Goal: Task Accomplishment & Management: Use online tool/utility

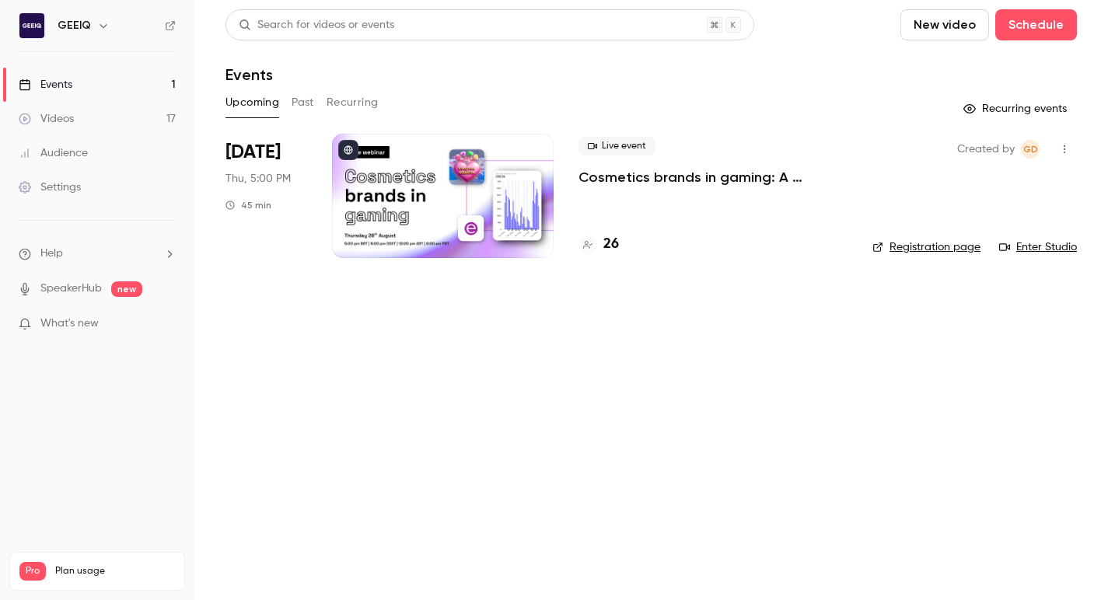
click at [636, 183] on p "Cosmetics brands in gaming: A conversation with essence cosmetics" at bounding box center [712, 177] width 269 height 19
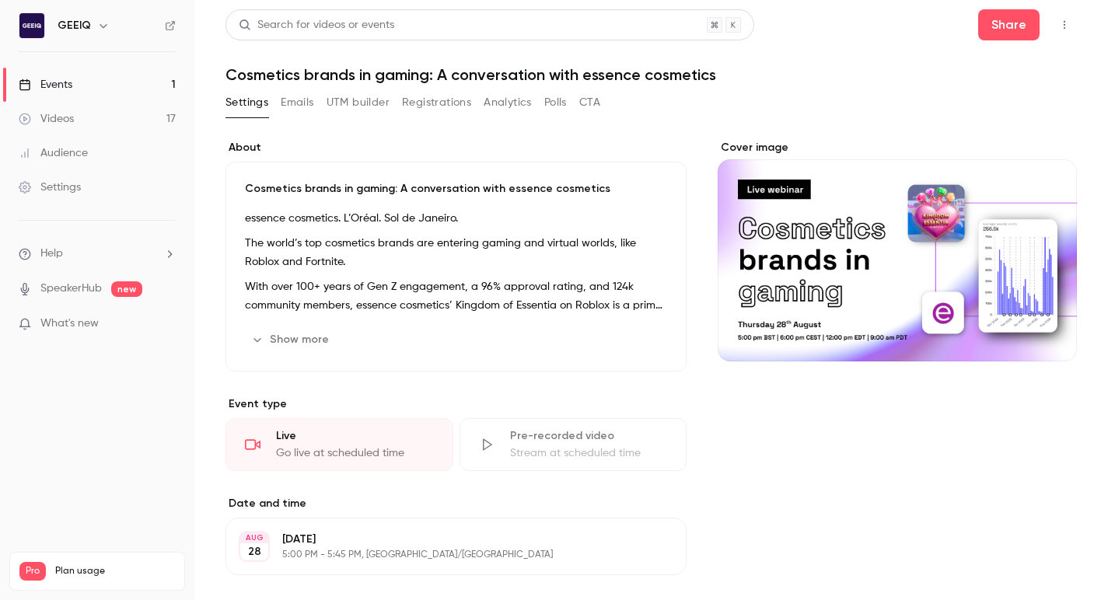
click at [441, 103] on button "Registrations" at bounding box center [436, 102] width 69 height 25
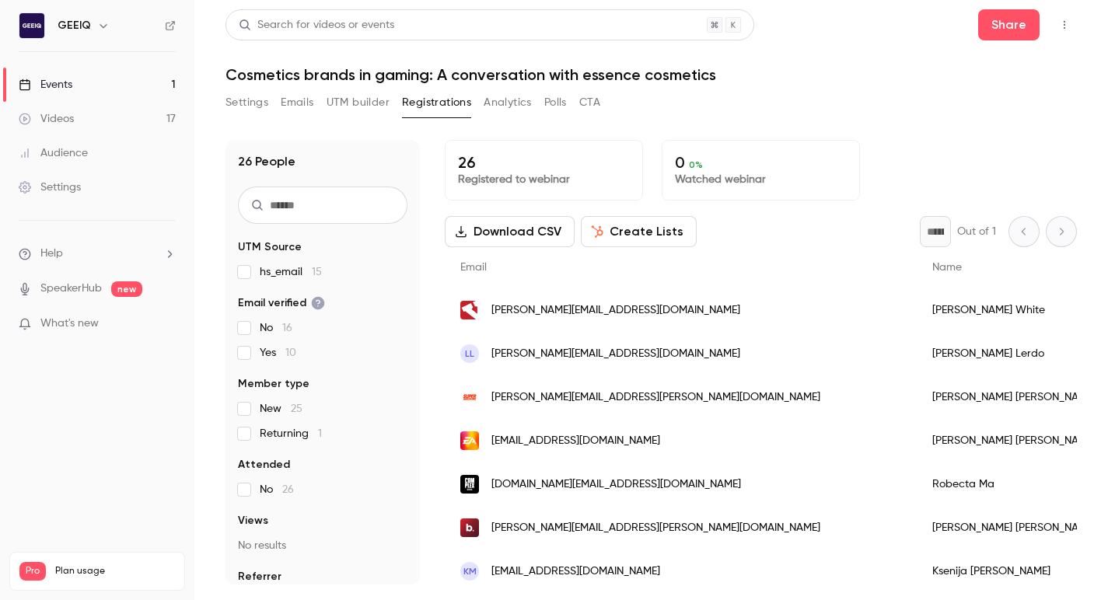
click at [654, 233] on button "Create Lists" at bounding box center [639, 231] width 116 height 31
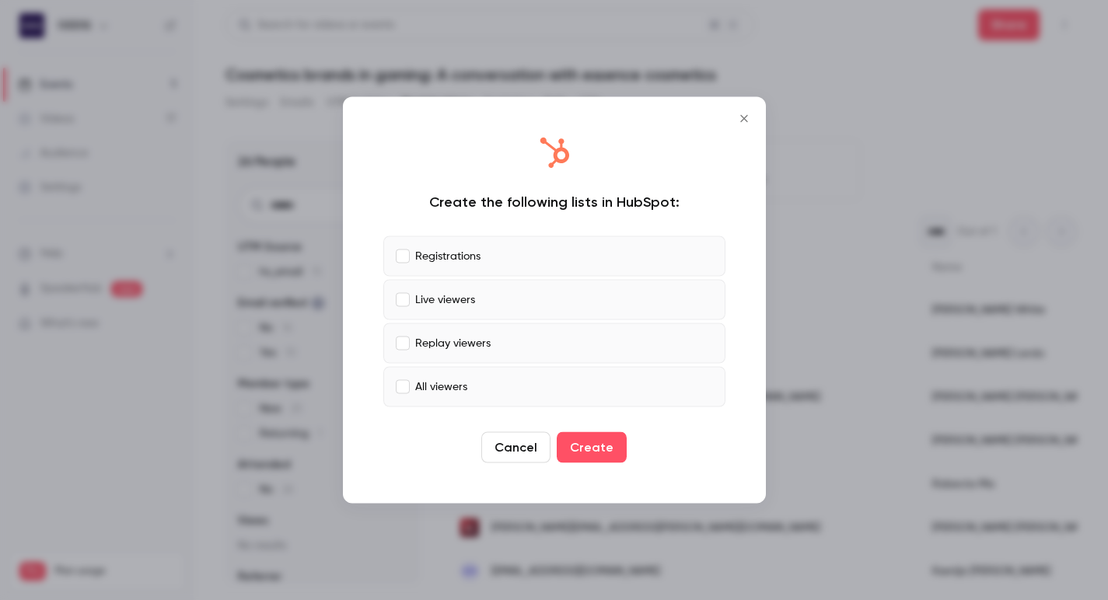
click at [411, 294] on label "Live viewers" at bounding box center [554, 300] width 342 height 40
click at [401, 352] on label "Replay viewers" at bounding box center [554, 343] width 342 height 40
click at [581, 456] on button "Create" at bounding box center [592, 447] width 70 height 31
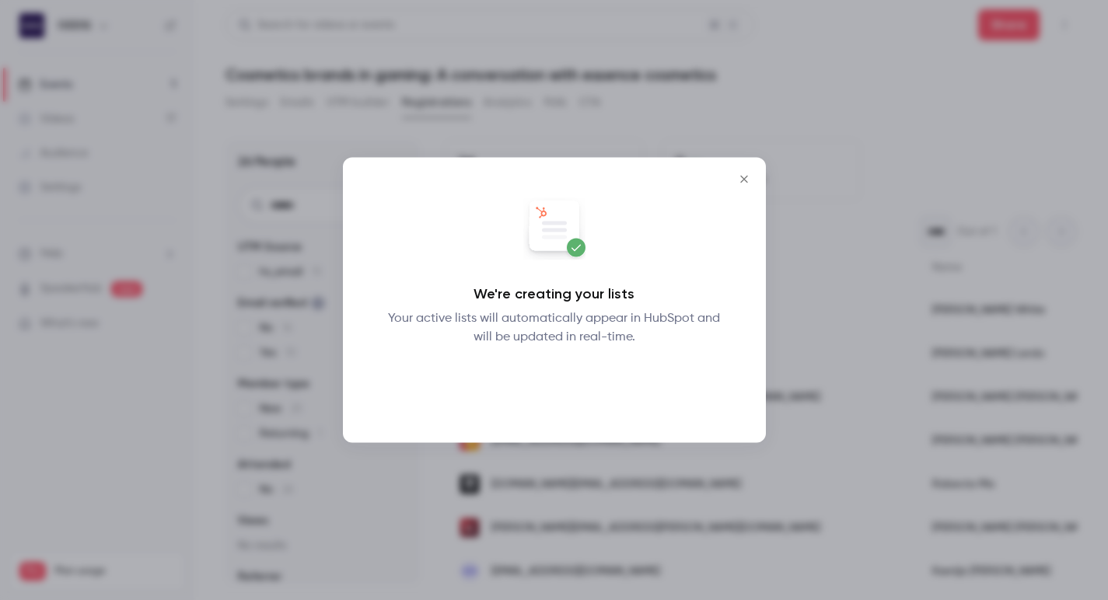
click at [553, 382] on button "Okay" at bounding box center [553, 387] width 57 height 31
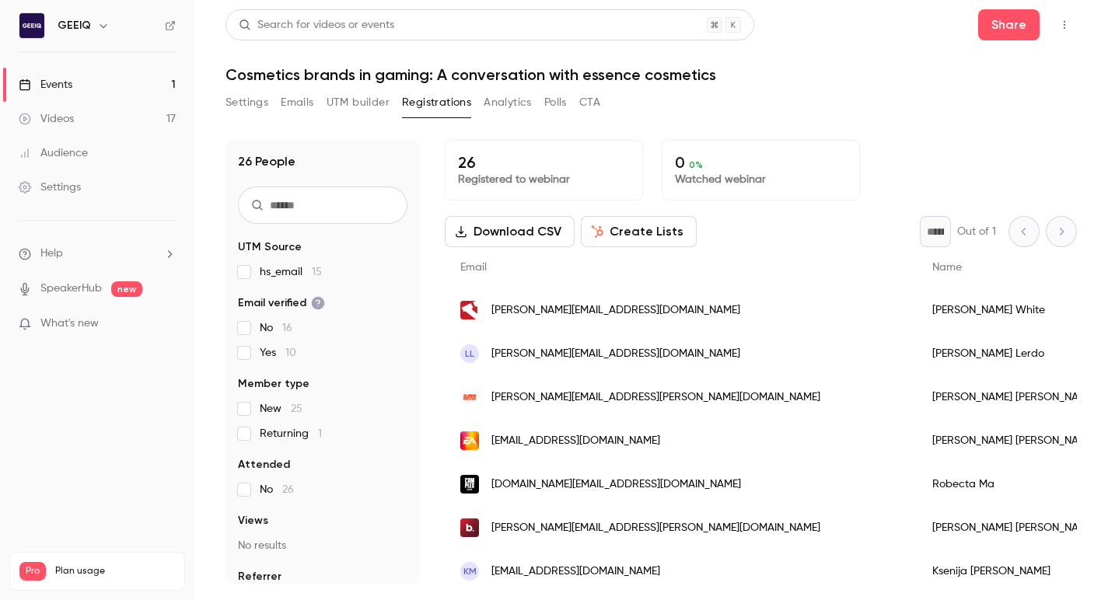
click at [818, 240] on div "Download CSV Create Lists * Out of 1" at bounding box center [761, 231] width 632 height 31
